Goal: Task Accomplishment & Management: Manage account settings

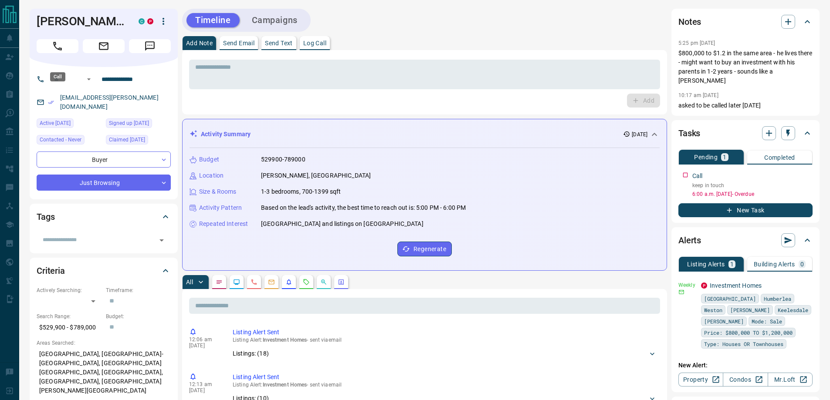
drag, startPoint x: 54, startPoint y: 61, endPoint x: 310, endPoint y: 83, distance: 257.0
click at [54, 52] on icon "Call" at bounding box center [57, 45] width 11 height 11
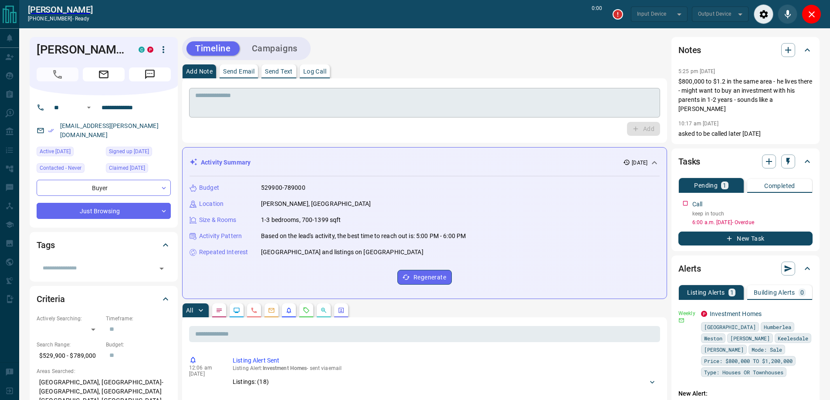
type input "*******"
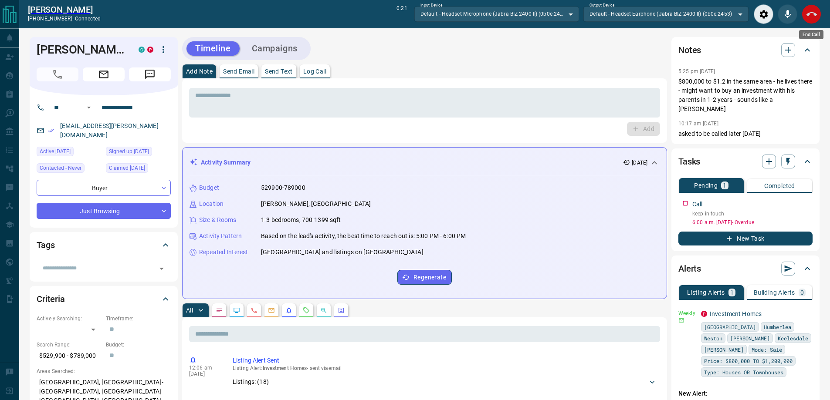
click at [807, 22] on button "End Call" at bounding box center [811, 14] width 20 height 20
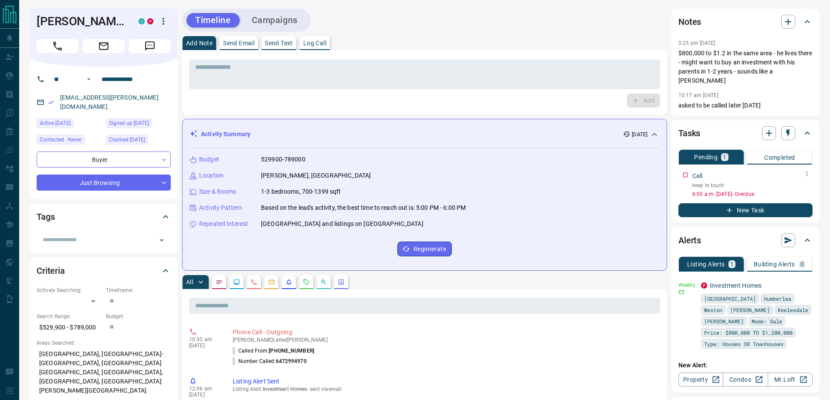
click at [806, 170] on icon "button" at bounding box center [806, 173] width 7 height 7
click at [788, 184] on li "Edit" at bounding box center [793, 181] width 38 height 13
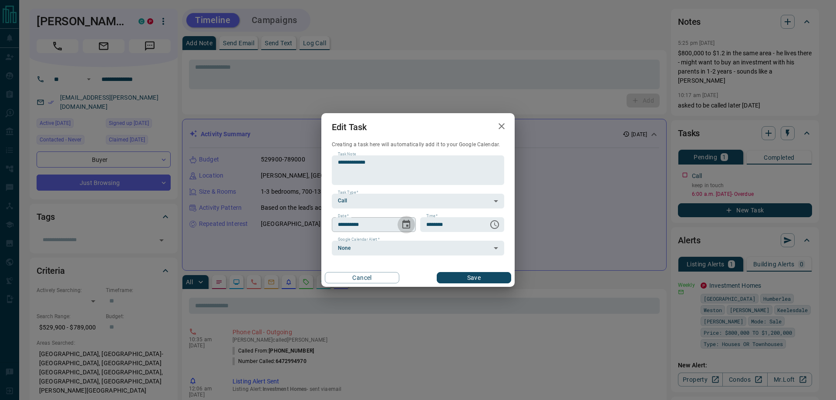
click at [409, 229] on icon "Choose date, selected date is Sep 12, 2025" at bounding box center [406, 224] width 10 height 10
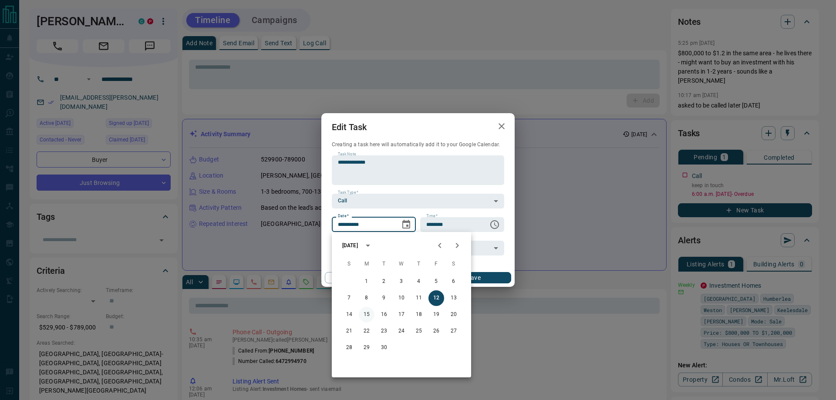
click at [366, 317] on button "15" at bounding box center [367, 315] width 16 height 16
type input "**********"
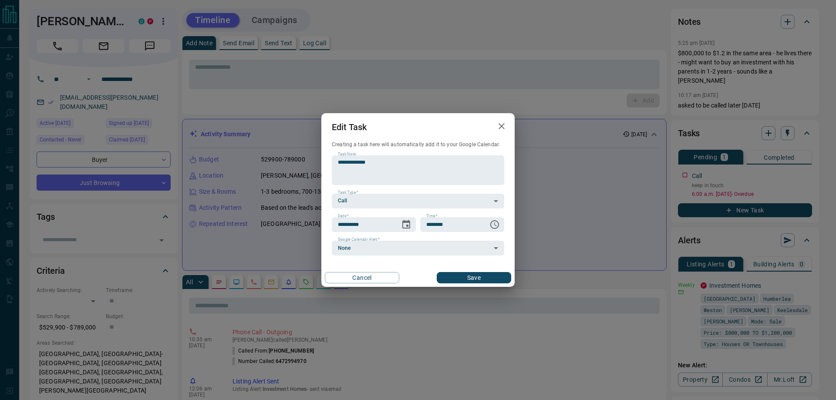
click at [444, 274] on button "Save" at bounding box center [474, 277] width 74 height 11
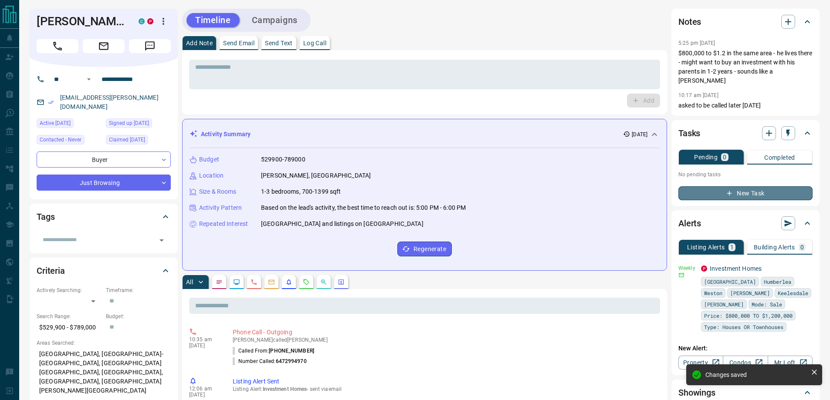
click at [698, 186] on button "New Task" at bounding box center [745, 193] width 134 height 14
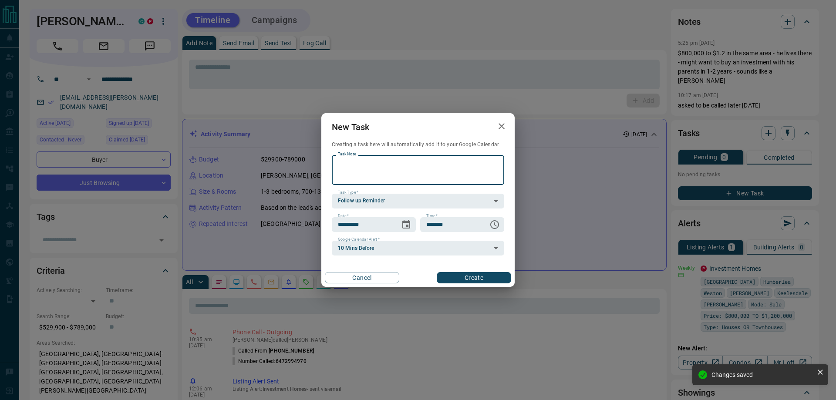
click at [759, 156] on div "**********" at bounding box center [418, 200] width 836 height 400
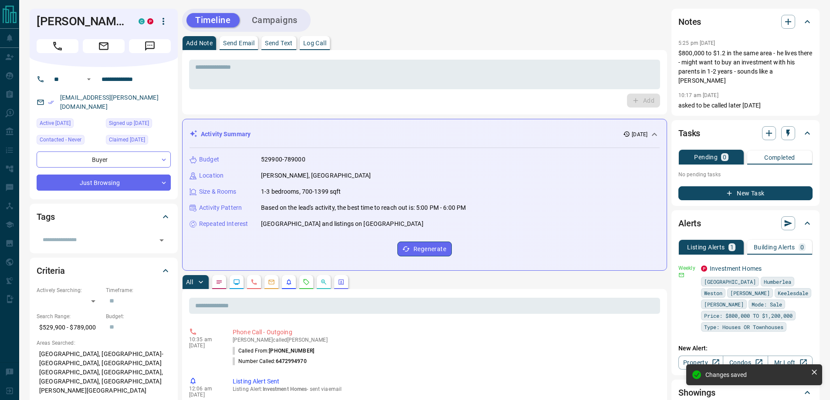
click at [767, 155] on p "Completed" at bounding box center [779, 158] width 31 height 6
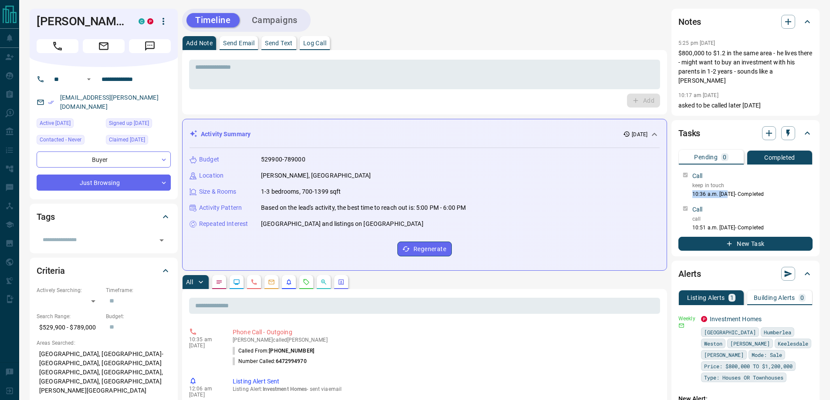
drag, startPoint x: 728, startPoint y: 181, endPoint x: 688, endPoint y: 181, distance: 39.2
click at [688, 181] on div "Call keep in touch 10:36 a.m. [DATE] - Completed" at bounding box center [745, 183] width 134 height 30
click at [720, 182] on p "keep in touch" at bounding box center [752, 186] width 120 height 8
drag, startPoint x: 722, startPoint y: 175, endPoint x: 686, endPoint y: 177, distance: 36.7
click at [686, 177] on div "Call keep in touch 10:36 a.m. [DATE] - Completed" at bounding box center [745, 183] width 134 height 30
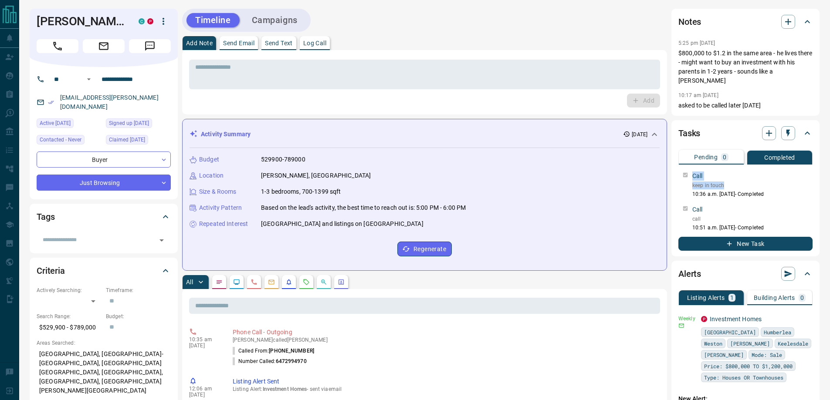
copy div "Call keep in touch"
click at [711, 150] on button "Pending 0" at bounding box center [710, 157] width 65 height 15
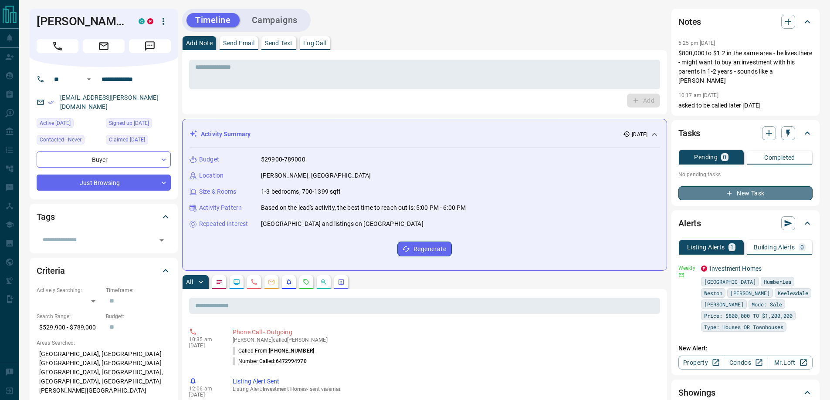
click at [734, 186] on button "New Task" at bounding box center [745, 193] width 134 height 14
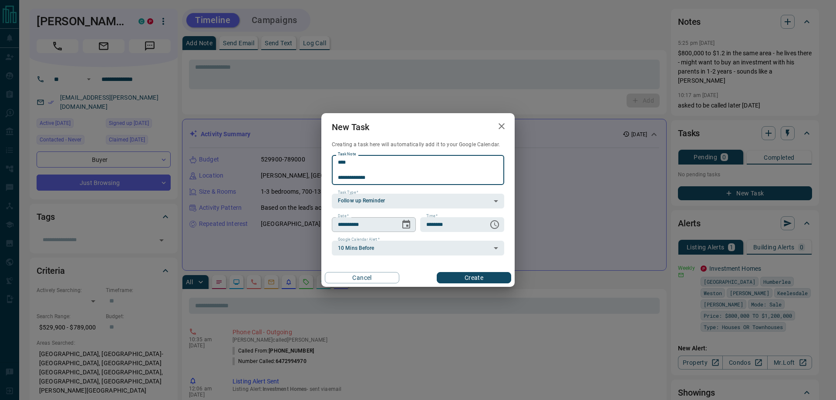
type textarea "**********"
click at [400, 228] on button "Choose date, selected date is Sep 13, 2025" at bounding box center [406, 224] width 17 height 17
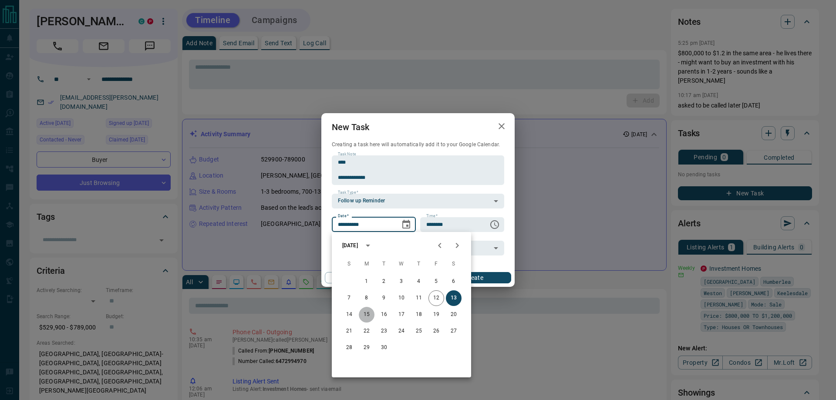
click at [370, 317] on button "15" at bounding box center [367, 315] width 16 height 16
type input "**********"
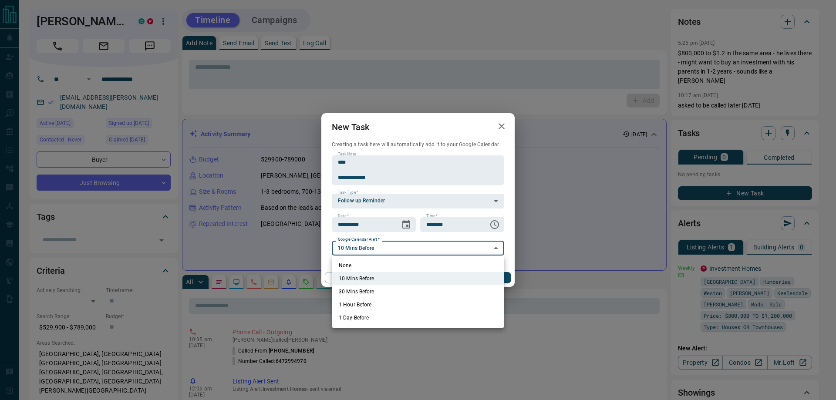
click at [351, 265] on li "None" at bounding box center [418, 265] width 172 height 13
type input "*"
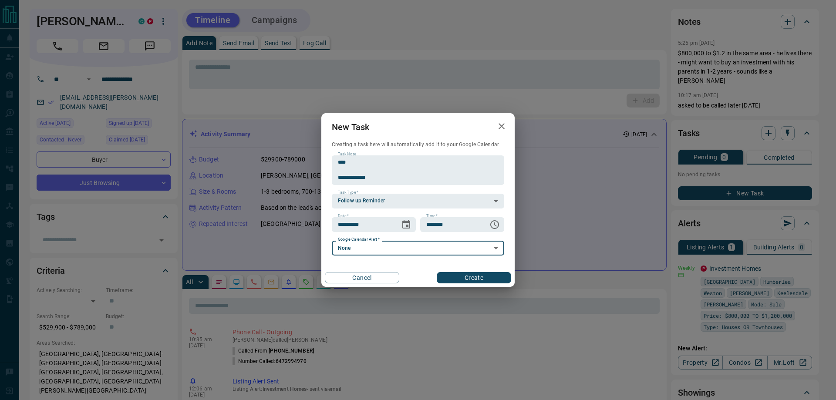
click at [452, 280] on button "Create" at bounding box center [474, 277] width 74 height 11
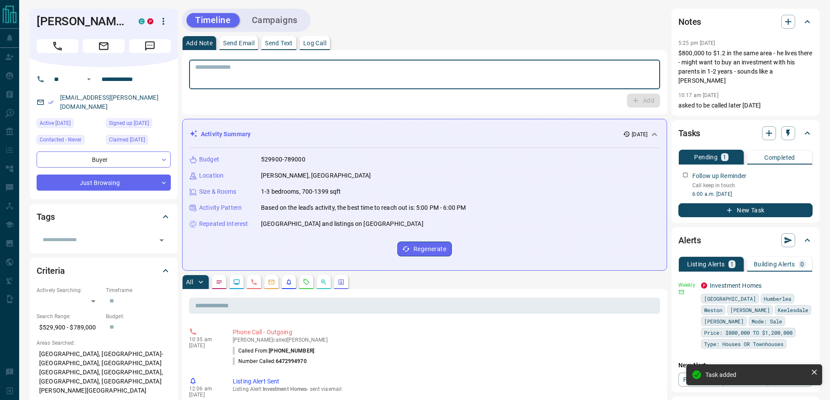
click at [256, 73] on textarea at bounding box center [424, 75] width 459 height 22
type textarea "******"
click at [627, 94] on button "Add" at bounding box center [643, 101] width 33 height 14
